Goal: Find specific page/section: Find specific page/section

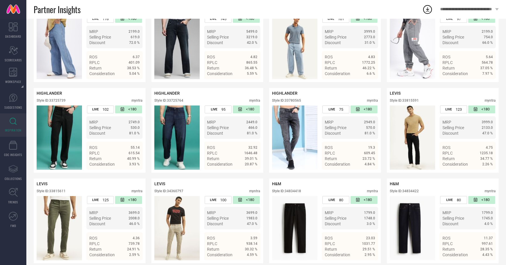
scroll to position [1809, 0]
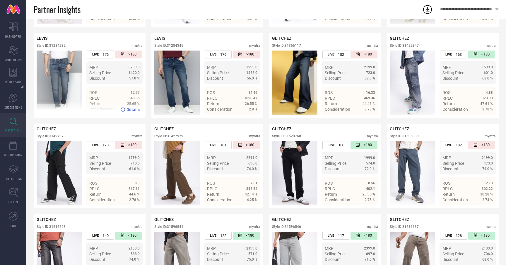
scroll to position [0, 0]
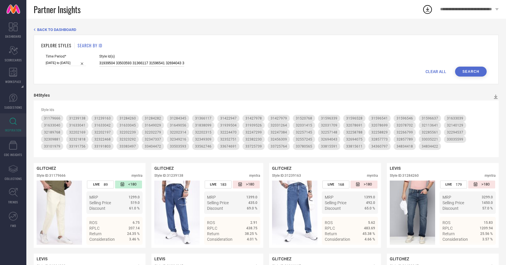
click at [125, 63] on input "31939504 33503593 31366117 31596541 32694043 32140129 32349216 32321818 3232329…" at bounding box center [141, 63] width 85 height 7
paste input "2202308 32247333 31366078 32257184 32113520 31939435 31422960 31633039 32320992…"
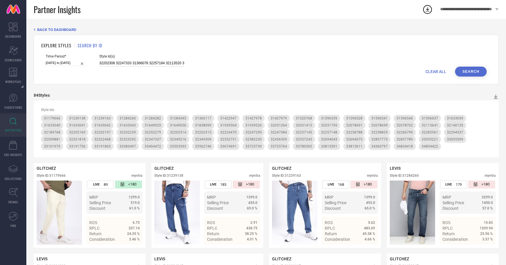
scroll to position [0, 1191]
type input "32202308 32247333 31366078 32257184 32113520 31939435 31422960 31633039 3232099…"
click at [466, 69] on button "Search" at bounding box center [471, 72] width 32 height 10
